Goal: Task Accomplishment & Management: Use online tool/utility

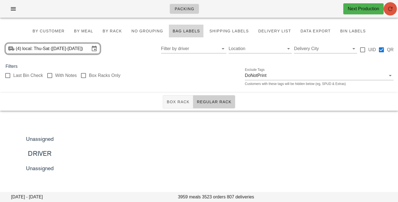
click at [393, 9] on icon "button" at bounding box center [390, 9] width 7 height 7
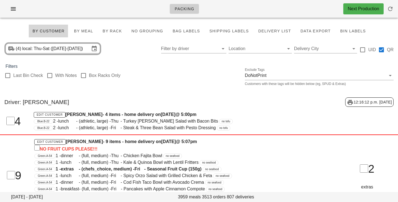
click at [135, 54] on div "(4) local: Thu-Sat (Aug 14-Aug 16) Filter by driver Location Delivery City UID …" at bounding box center [199, 49] width 398 height 18
click at [187, 51] on input "Filter by driver" at bounding box center [189, 48] width 57 height 9
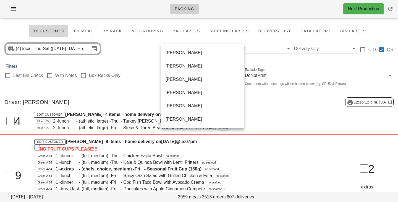
scroll to position [305, 0]
click at [185, 96] on div "Unassigned" at bounding box center [203, 93] width 74 height 12
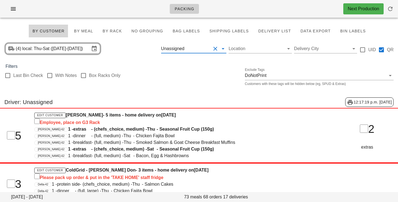
click at [215, 48] on button "Clear Filter by driver" at bounding box center [215, 48] width 7 height 7
click at [211, 49] on input "text" at bounding box center [197, 48] width 25 height 9
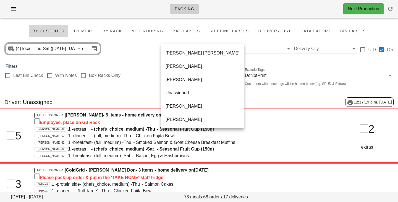
scroll to position [305, 0]
click at [134, 45] on div "(4) local: Thu-Sat (Aug 14-Aug 16) Location Delivery City UID QR" at bounding box center [199, 49] width 398 height 18
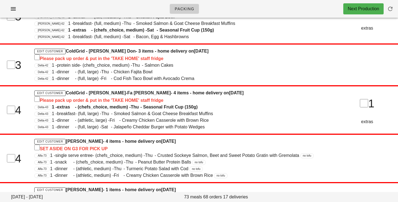
scroll to position [0, 0]
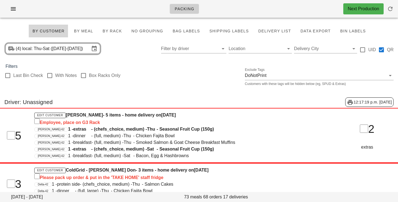
click at [136, 66] on div "Filters" at bounding box center [199, 66] width 398 height 7
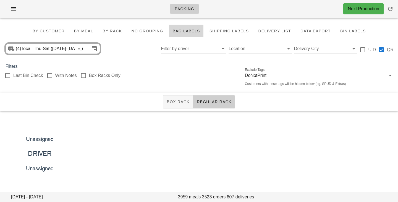
click at [151, 133] on div "Unassigned DRIVER Unassigned 15 U" at bounding box center [199, 176] width 398 height 130
click at [177, 101] on span "Box Rack" at bounding box center [177, 102] width 23 height 4
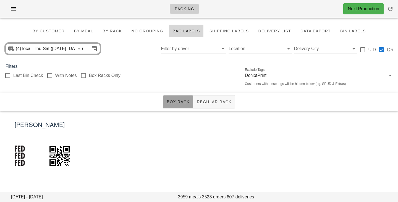
drag, startPoint x: 98, startPoint y: 72, endPoint x: 83, endPoint y: 76, distance: 15.0
click at [98, 72] on div "Box Racks Only" at bounding box center [100, 75] width 40 height 7
checkbox input "true"
click at [124, 52] on div "(4) local: Thu-Sat (Aug 14-Aug 16) Filter by driver Location Delivery City UID …" at bounding box center [199, 49] width 398 height 18
click at [146, 51] on div "(4) local: Thu-Sat (Aug 14-Aug 16) Filter by driver Location Delivery City UID …" at bounding box center [199, 49] width 398 height 18
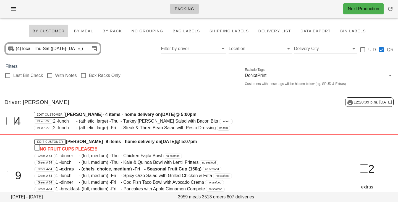
drag, startPoint x: 85, startPoint y: 78, endPoint x: 129, endPoint y: 48, distance: 54.3
click at [85, 78] on div at bounding box center [83, 75] width 9 height 9
checkbox input "true"
click at [119, 31] on span "By Rack" at bounding box center [112, 31] width 20 height 4
